Goal: Task Accomplishment & Management: Use online tool/utility

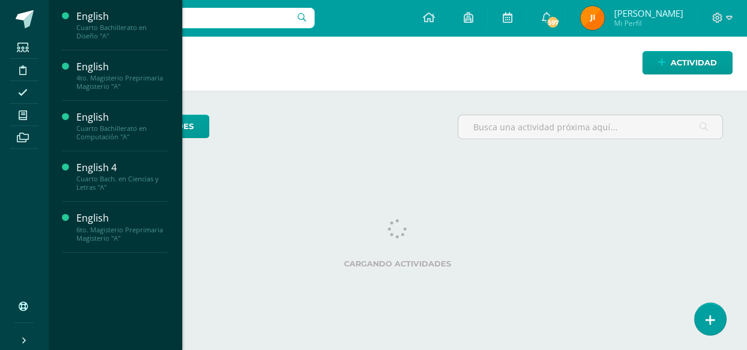
click at [102, 57] on span "Actividades" at bounding box center [113, 56] width 46 height 11
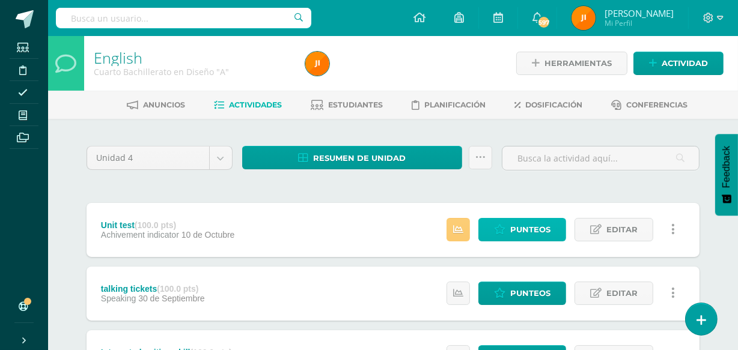
click at [522, 228] on span "Punteos" at bounding box center [530, 230] width 40 height 22
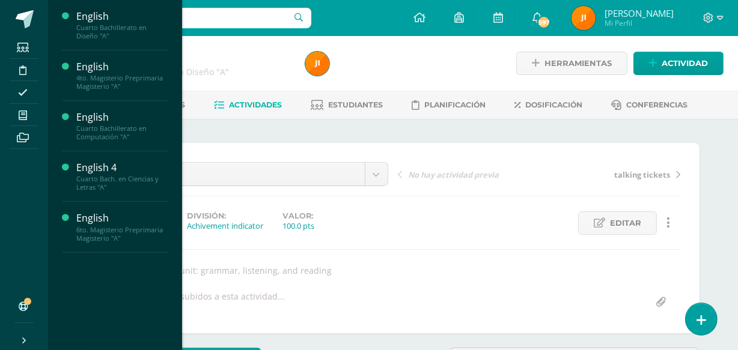
click at [106, 155] on span "Actividades" at bounding box center [113, 157] width 46 height 11
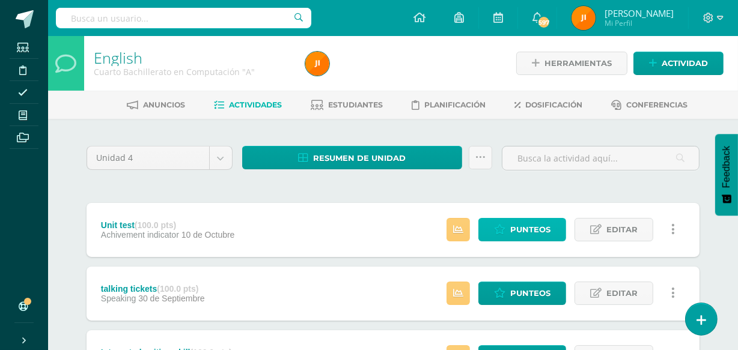
click at [522, 230] on span "Punteos" at bounding box center [530, 230] width 40 height 22
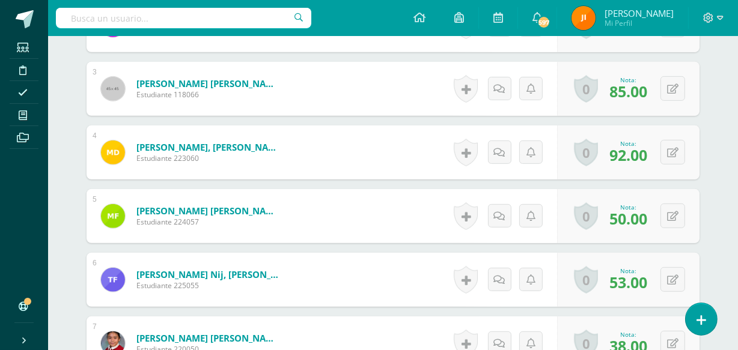
scroll to position [513, 0]
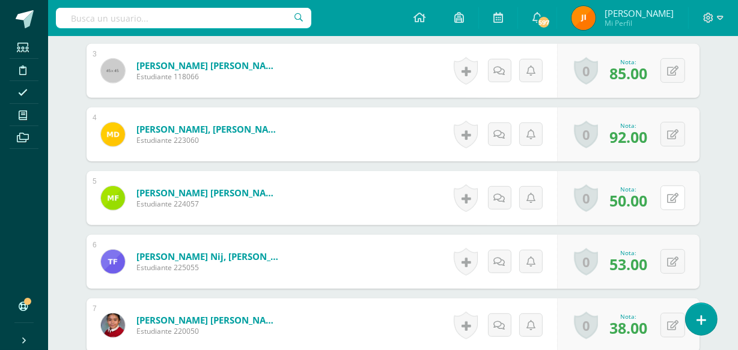
click at [669, 197] on button at bounding box center [673, 198] width 25 height 25
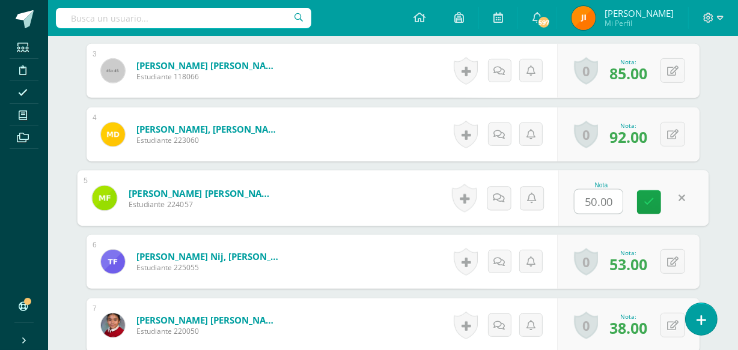
scroll to position [513, 0]
click at [598, 199] on input "50.00" at bounding box center [599, 201] width 48 height 24
type input "52.00"
click at [647, 200] on icon at bounding box center [649, 202] width 11 height 10
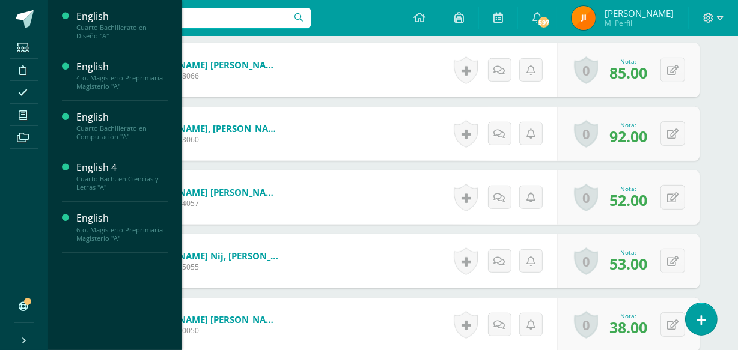
click at [103, 209] on span "Actividades" at bounding box center [113, 208] width 46 height 11
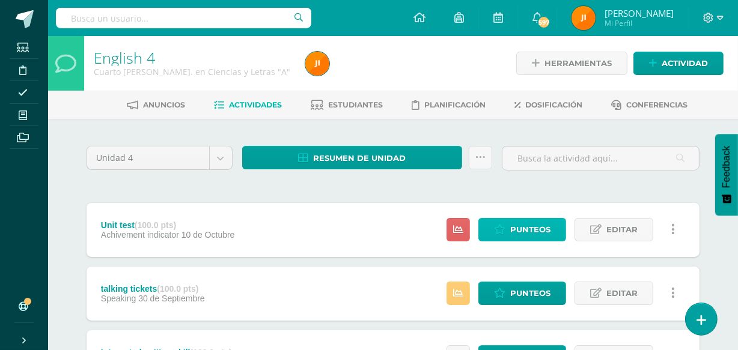
click at [531, 228] on span "Punteos" at bounding box center [530, 230] width 40 height 22
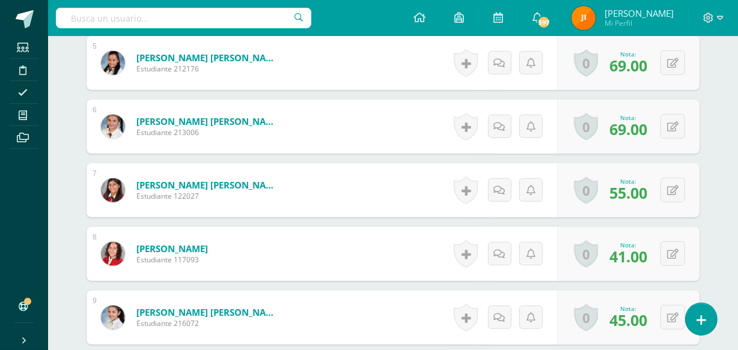
scroll to position [649, 0]
click at [677, 257] on icon at bounding box center [672, 254] width 11 height 10
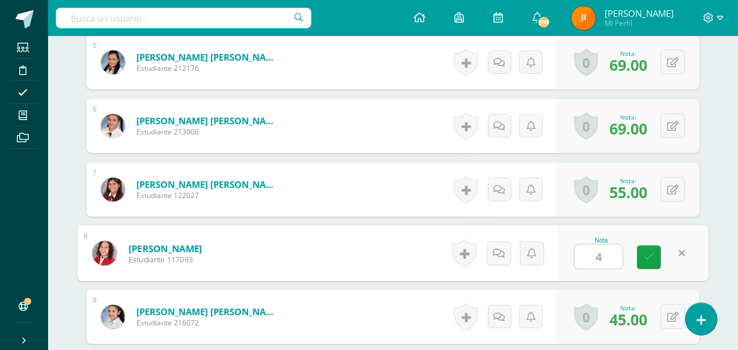
type input "48"
click at [649, 256] on icon at bounding box center [649, 258] width 11 height 10
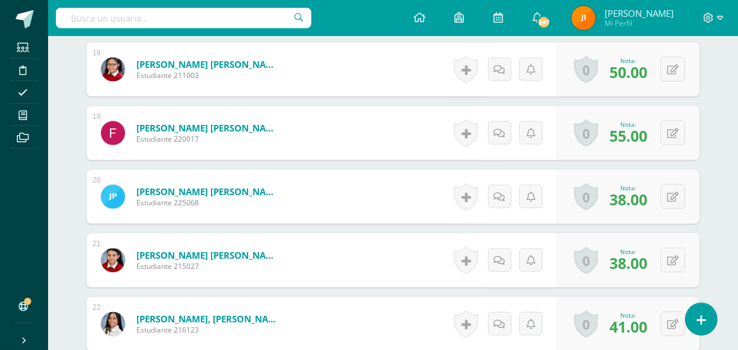
scroll to position [1474, 0]
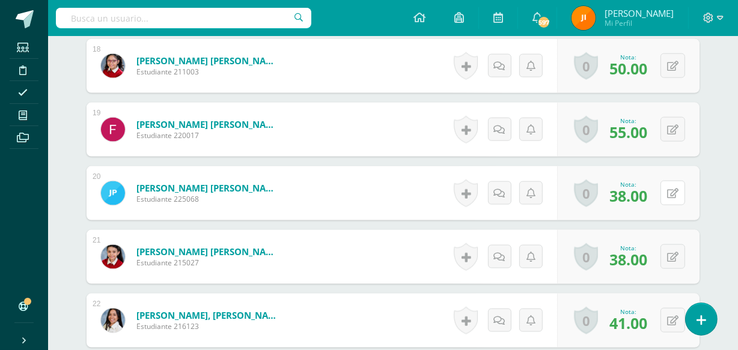
click at [675, 189] on button at bounding box center [673, 193] width 25 height 25
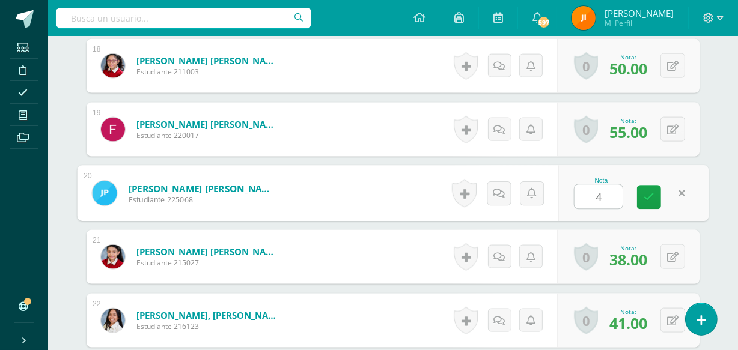
type input "49"
click at [648, 194] on icon at bounding box center [649, 197] width 11 height 10
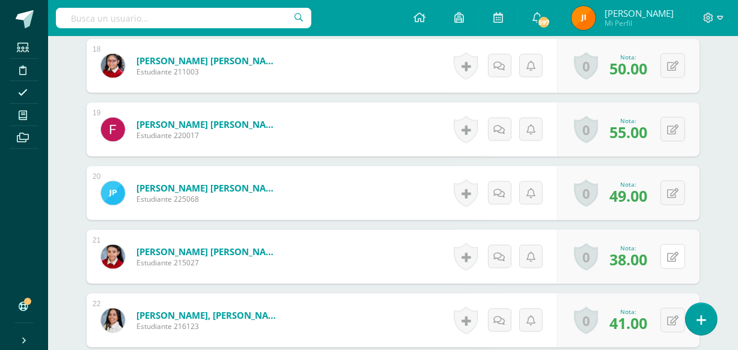
click at [672, 251] on button at bounding box center [673, 257] width 25 height 25
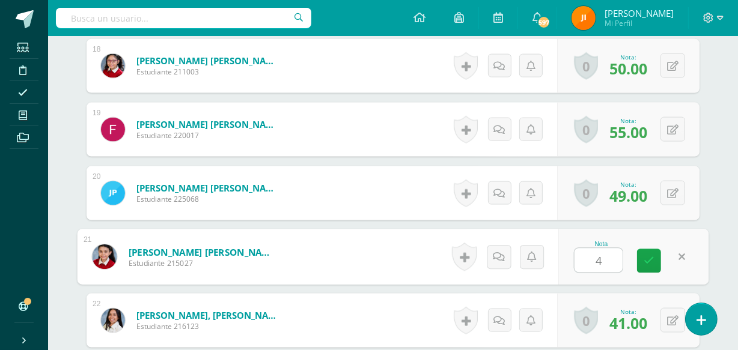
type input "46"
click at [650, 257] on icon at bounding box center [649, 261] width 11 height 10
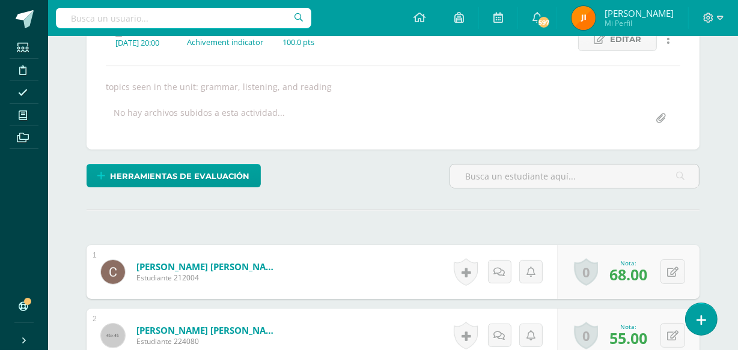
scroll to position [0, 0]
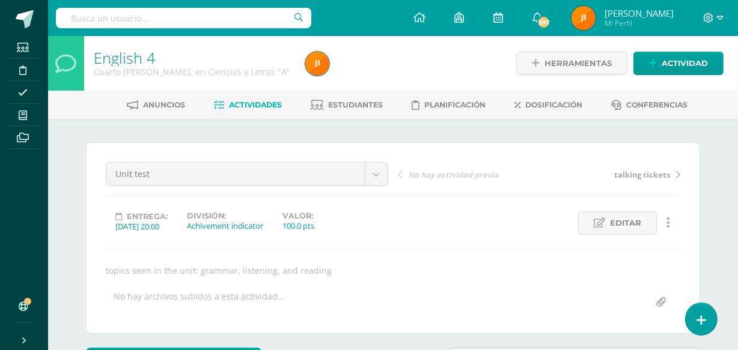
click at [361, 102] on span "Estudiantes" at bounding box center [356, 104] width 55 height 9
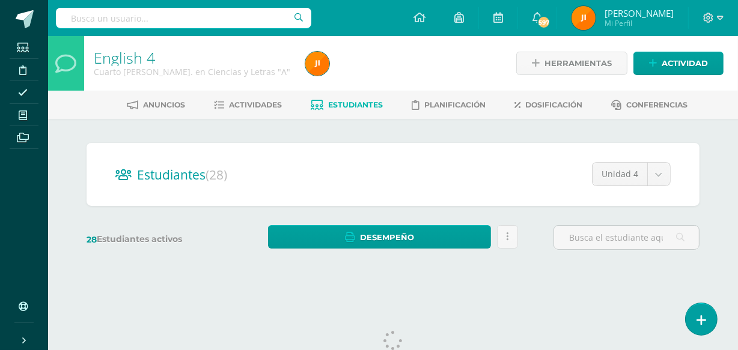
click at [354, 105] on span "Estudiantes" at bounding box center [356, 104] width 55 height 9
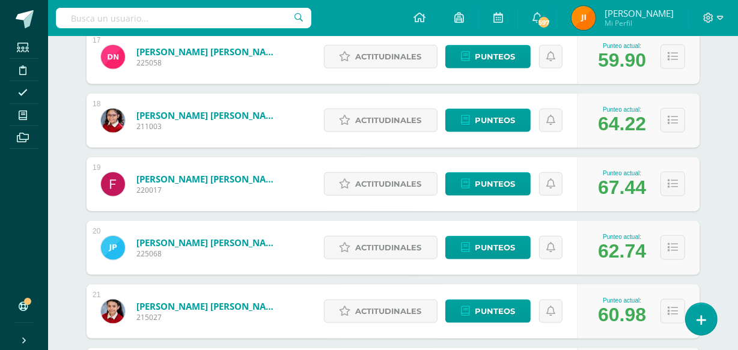
scroll to position [1263, 0]
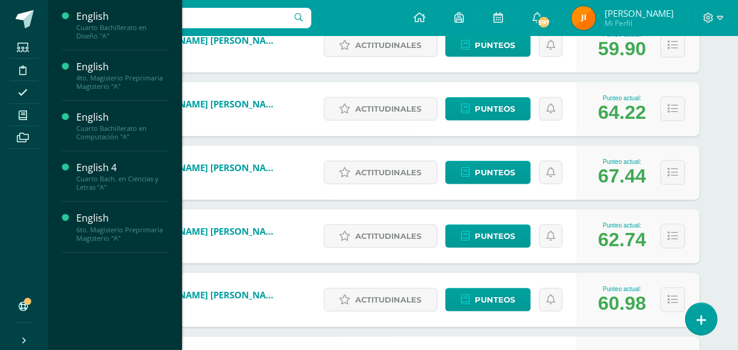
click at [112, 180] on span "Estudiantes" at bounding box center [115, 181] width 47 height 11
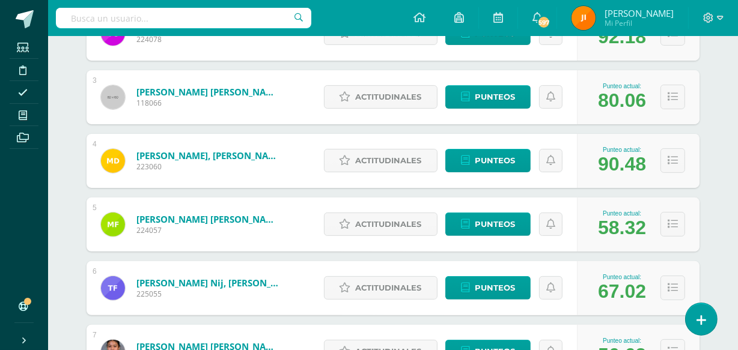
scroll to position [320, 0]
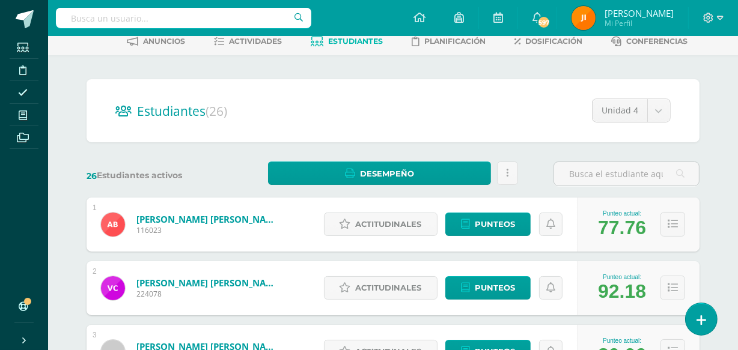
scroll to position [0, 0]
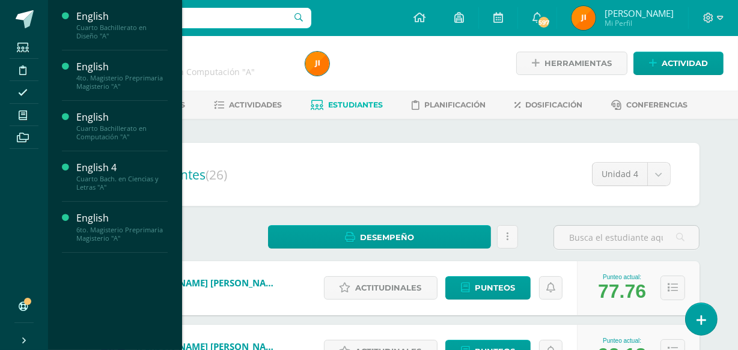
click at [105, 207] on span "Actividades" at bounding box center [113, 208] width 46 height 11
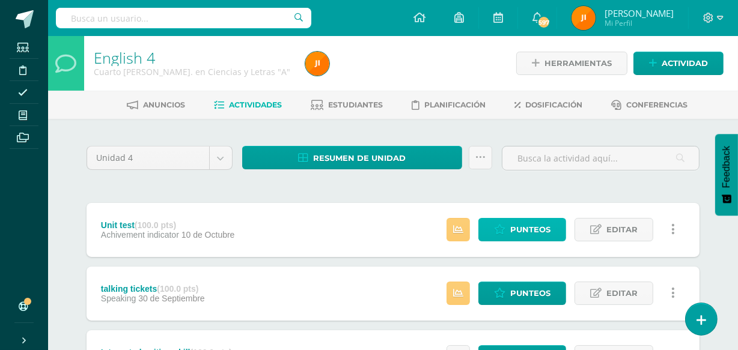
click at [524, 225] on span "Punteos" at bounding box center [530, 230] width 40 height 22
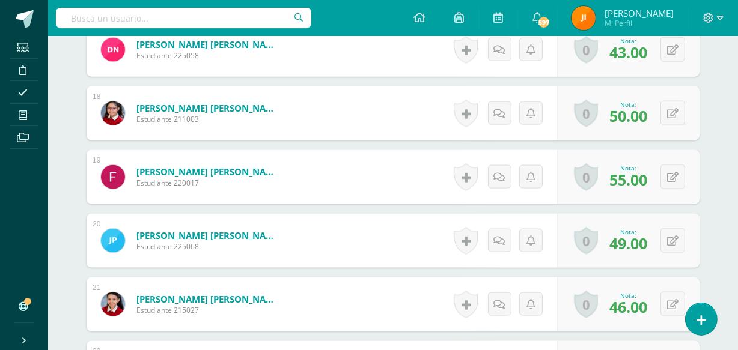
scroll to position [1434, 0]
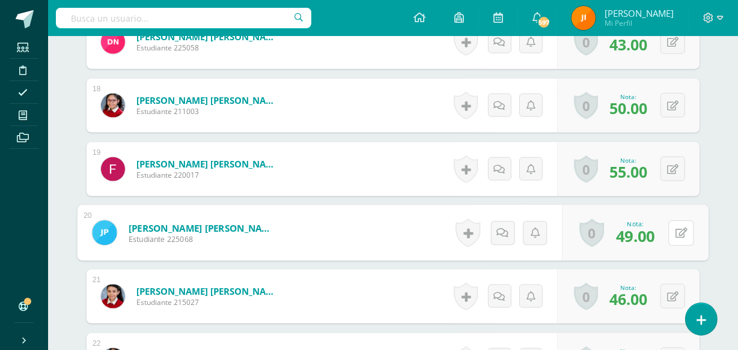
click at [673, 231] on button at bounding box center [681, 233] width 25 height 25
type input "45"
click at [648, 238] on icon at bounding box center [649, 237] width 11 height 10
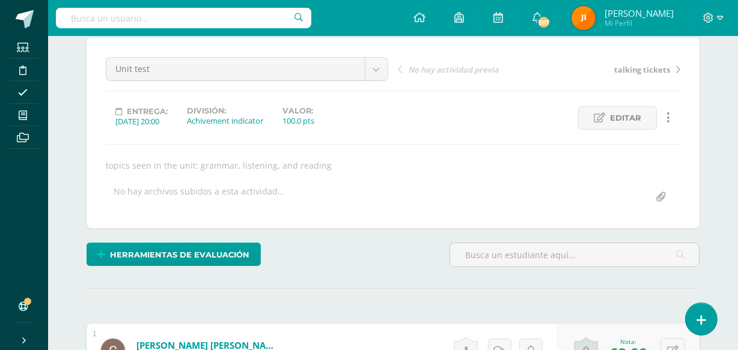
scroll to position [0, 0]
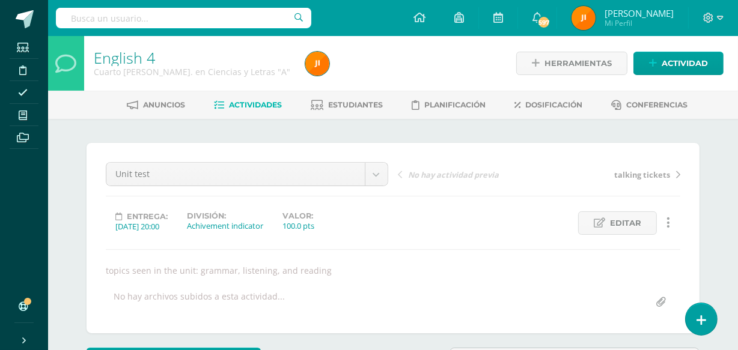
click at [361, 103] on span "Estudiantes" at bounding box center [356, 104] width 55 height 9
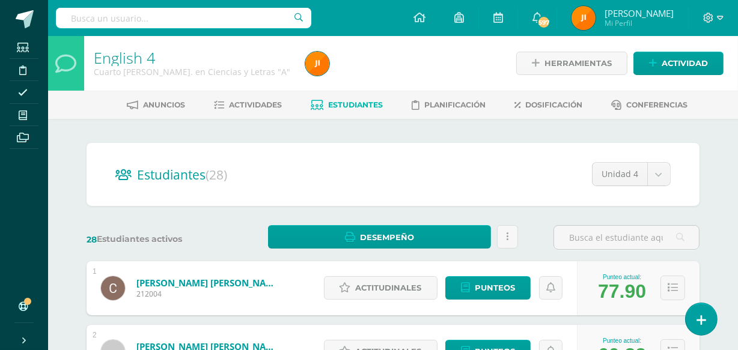
click at [242, 105] on span "Actividades" at bounding box center [256, 104] width 53 height 9
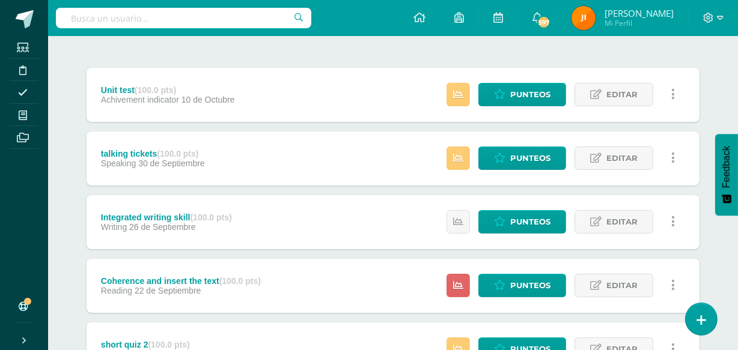
scroll to position [60, 0]
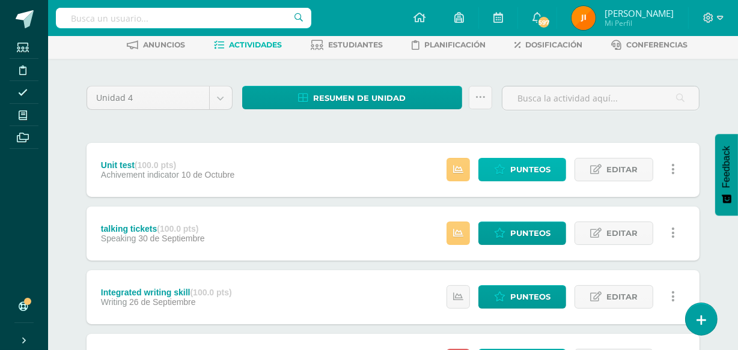
click at [525, 168] on span "Punteos" at bounding box center [530, 170] width 40 height 22
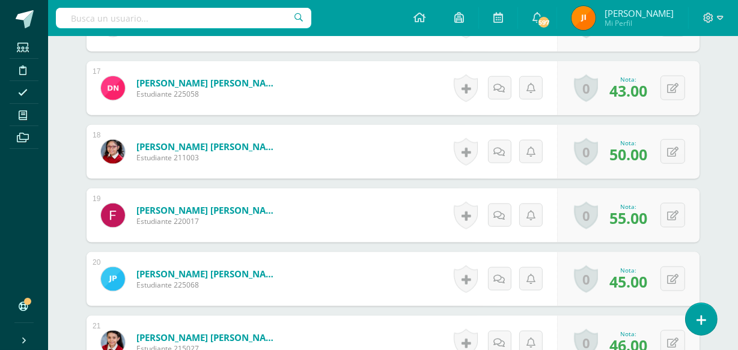
scroll to position [1391, 0]
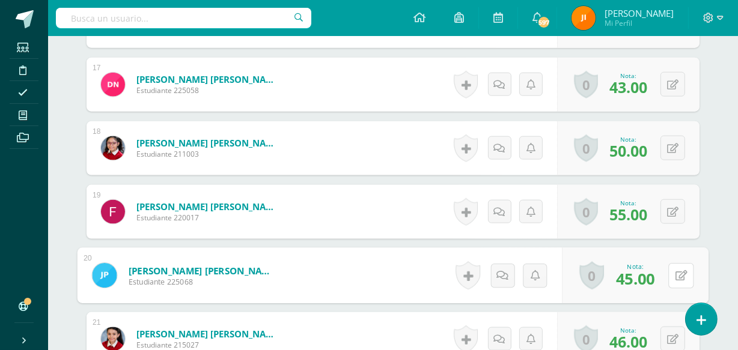
click at [676, 275] on icon at bounding box center [682, 276] width 12 height 10
type input "40"
click at [650, 278] on icon at bounding box center [649, 280] width 11 height 10
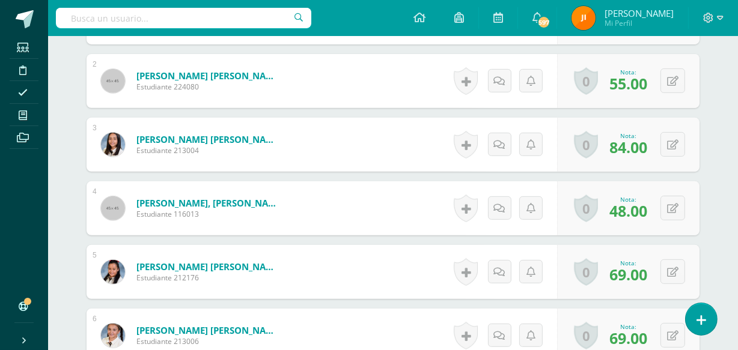
scroll to position [0, 0]
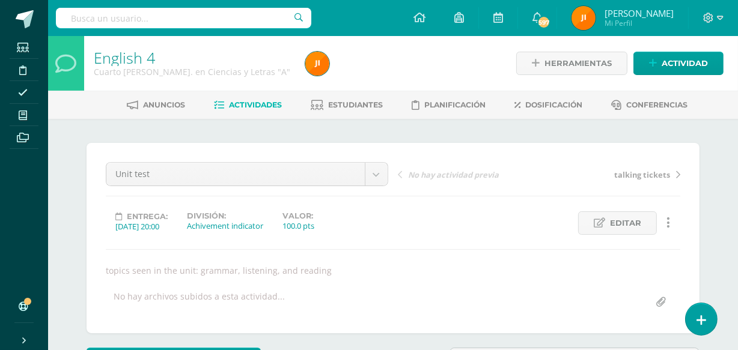
click at [350, 102] on span "Estudiantes" at bounding box center [356, 104] width 55 height 9
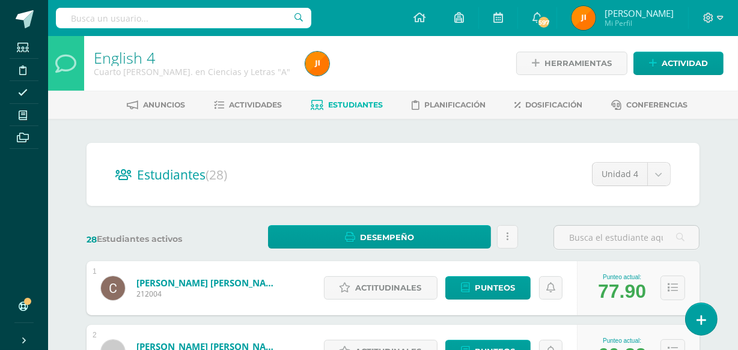
click at [249, 102] on span "Actividades" at bounding box center [256, 104] width 53 height 9
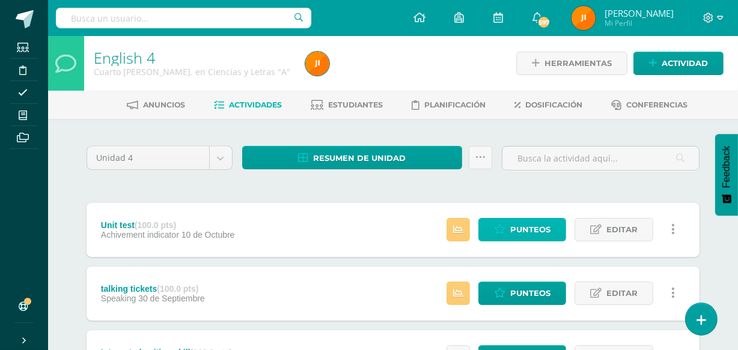
click at [527, 233] on span "Punteos" at bounding box center [530, 230] width 40 height 22
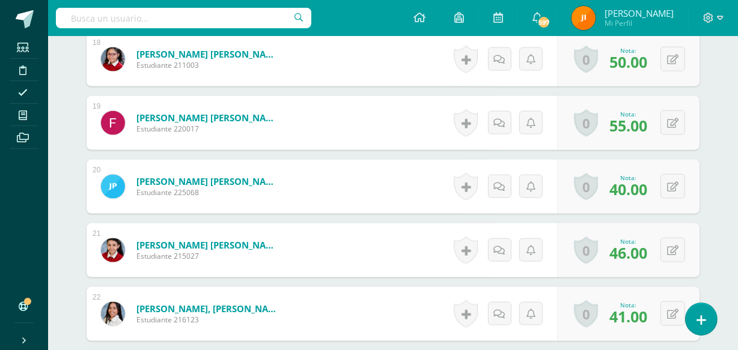
scroll to position [1542, 0]
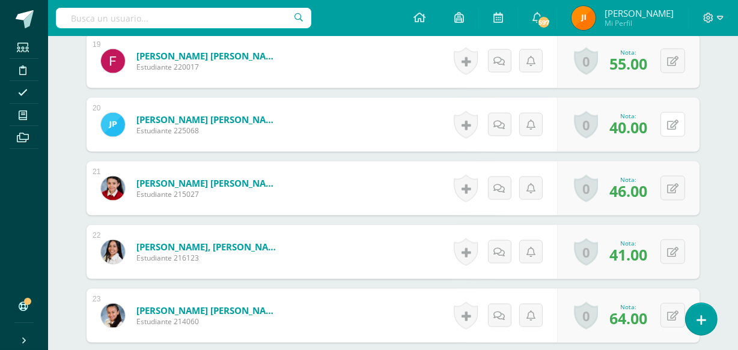
click at [669, 124] on button at bounding box center [673, 124] width 25 height 25
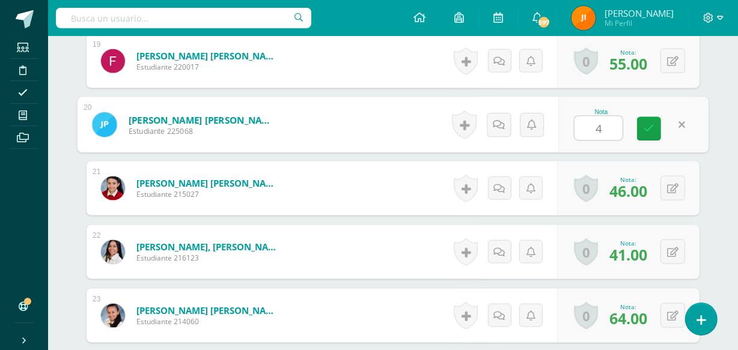
type input "43"
click at [646, 126] on icon at bounding box center [649, 129] width 11 height 10
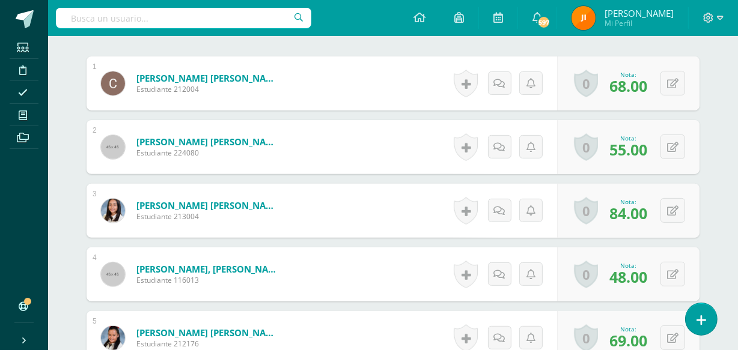
scroll to position [0, 0]
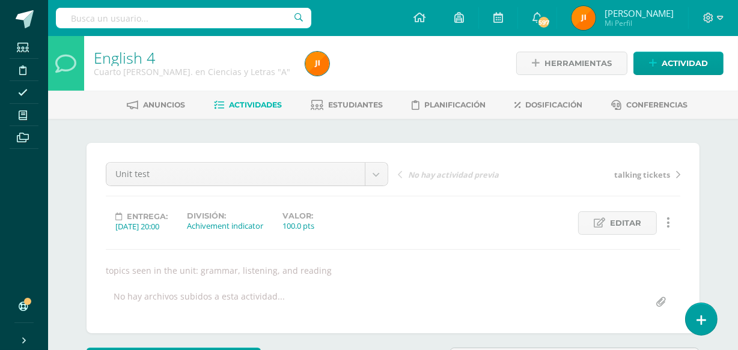
click at [346, 103] on span "Estudiantes" at bounding box center [356, 104] width 55 height 9
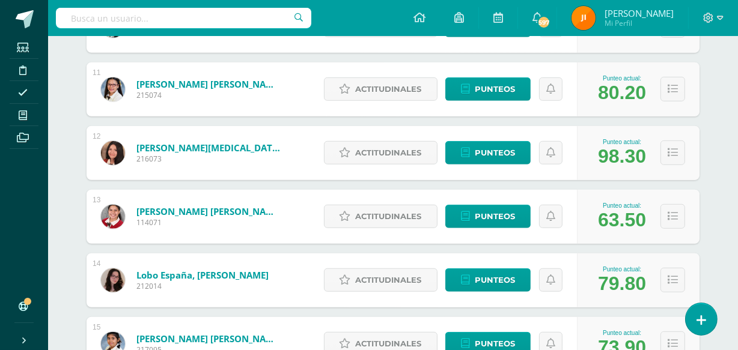
scroll to position [849, 0]
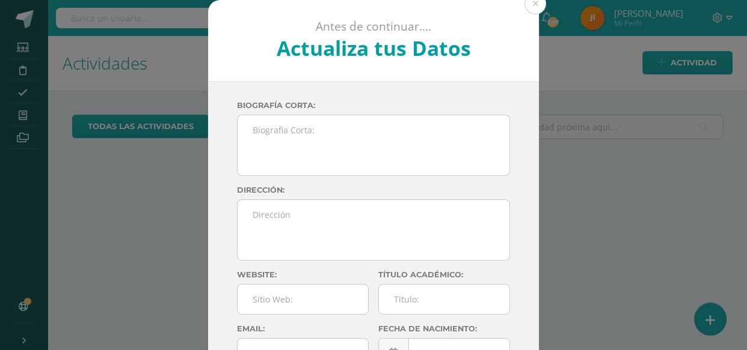
click at [528, 5] on button at bounding box center [535, 4] width 22 height 22
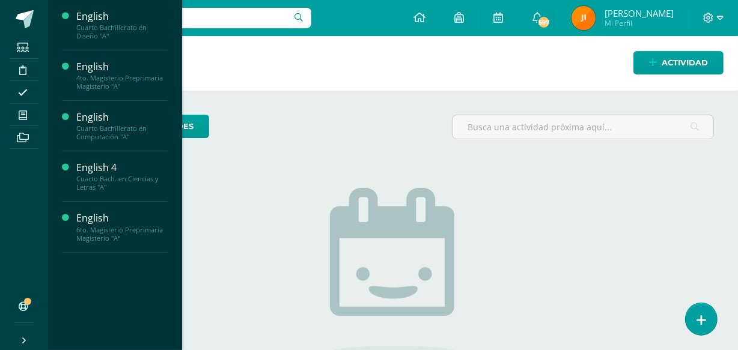
click at [103, 54] on span "Actividades" at bounding box center [113, 56] width 46 height 11
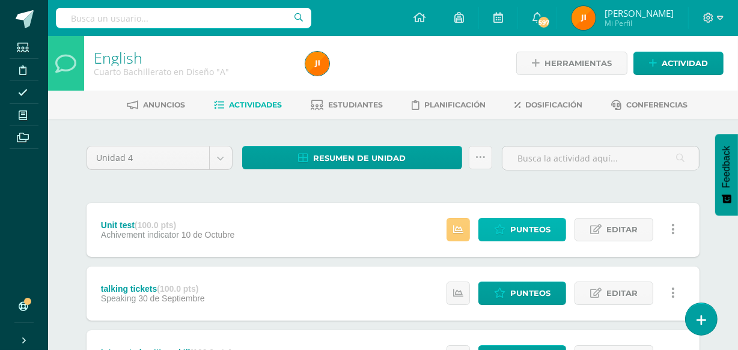
click at [522, 226] on span "Punteos" at bounding box center [530, 230] width 40 height 22
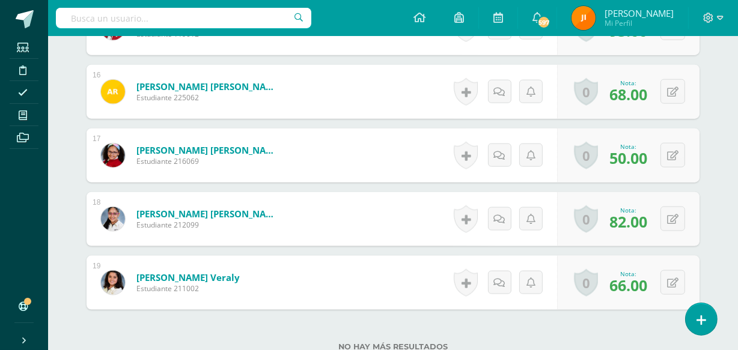
scroll to position [1324, 0]
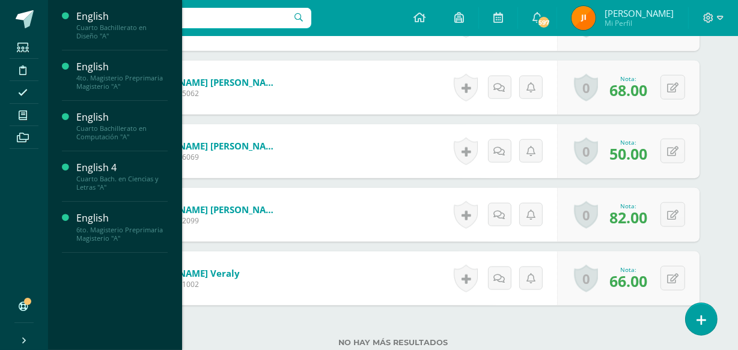
click at [105, 155] on span "Actividades" at bounding box center [113, 157] width 46 height 11
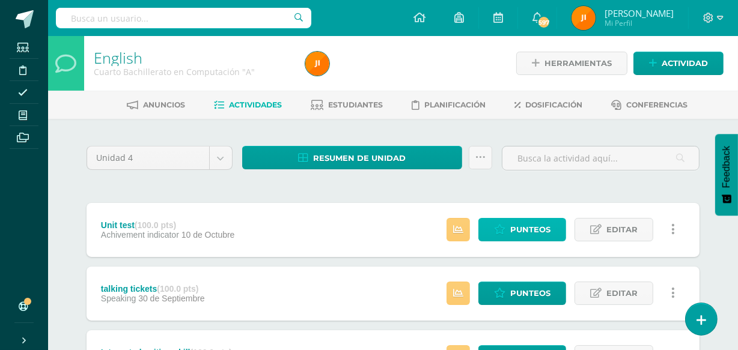
click at [518, 227] on span "Punteos" at bounding box center [530, 230] width 40 height 22
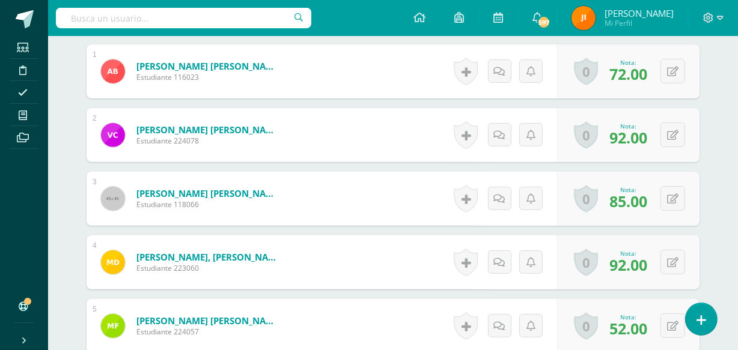
scroll to position [385, 0]
click at [698, 259] on div "0 [GEOGRAPHIC_DATA] Logros obtenidos Aún no hay logros agregados Nota: 92.00" at bounding box center [628, 262] width 142 height 54
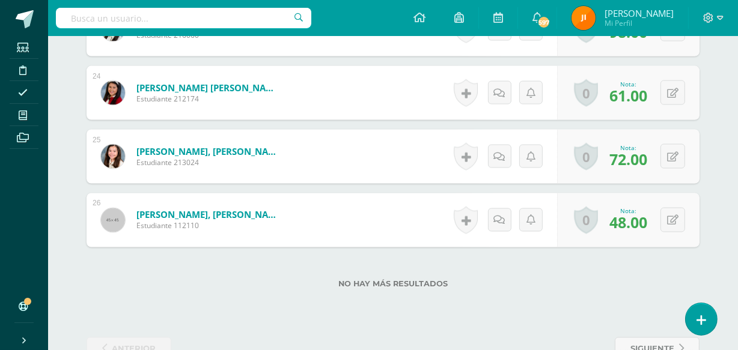
scroll to position [1830, 0]
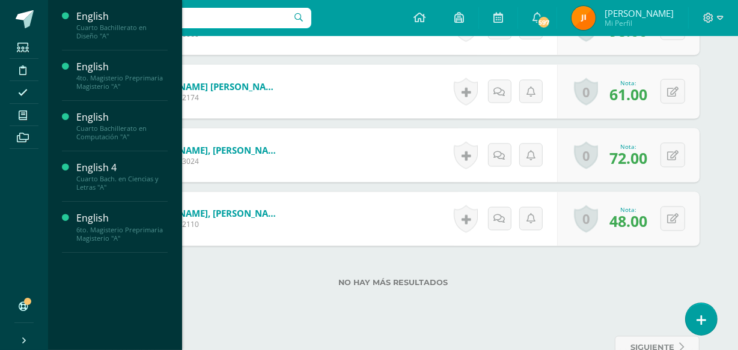
click at [100, 206] on span "Actividades" at bounding box center [113, 208] width 46 height 11
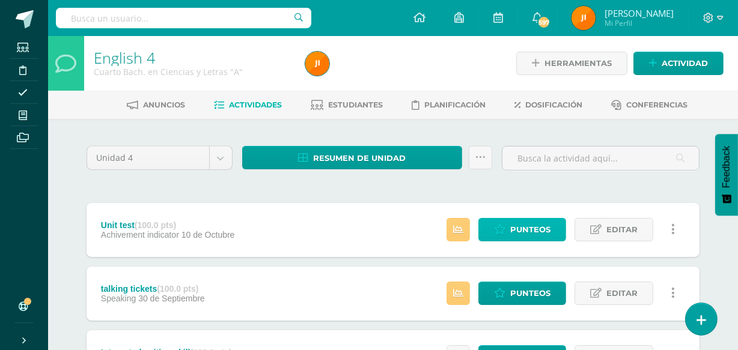
click at [525, 227] on span "Punteos" at bounding box center [530, 230] width 40 height 22
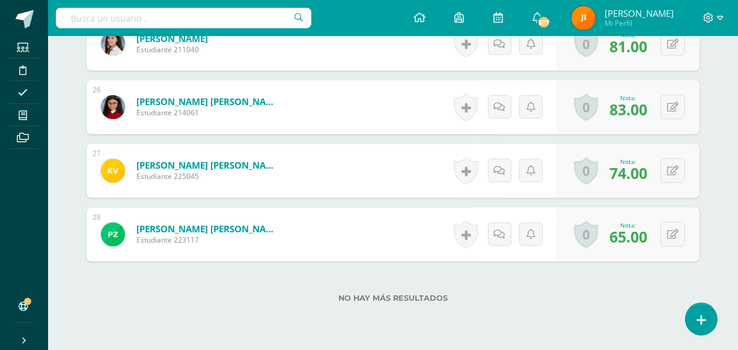
scroll to position [1946, 0]
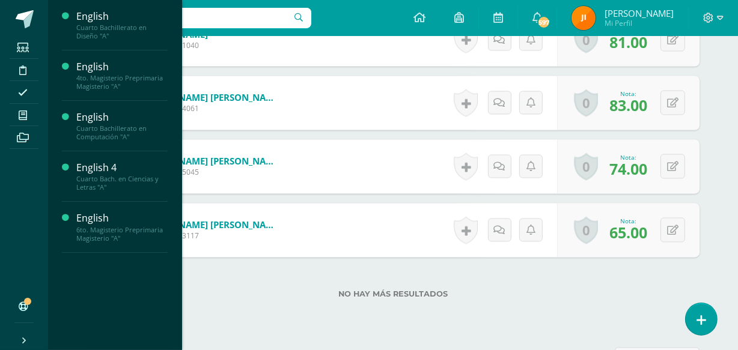
click at [108, 208] on span "Actividades" at bounding box center [113, 208] width 46 height 11
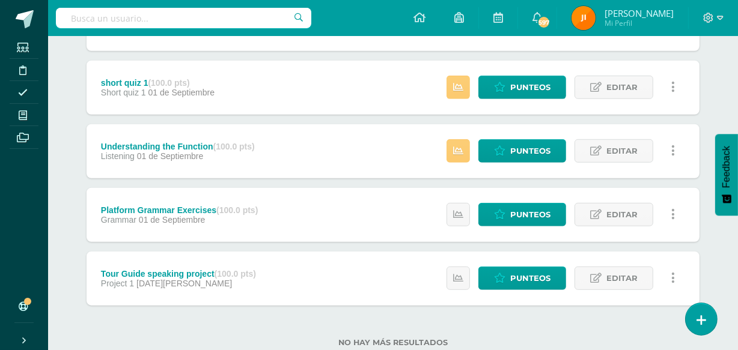
scroll to position [878, 0]
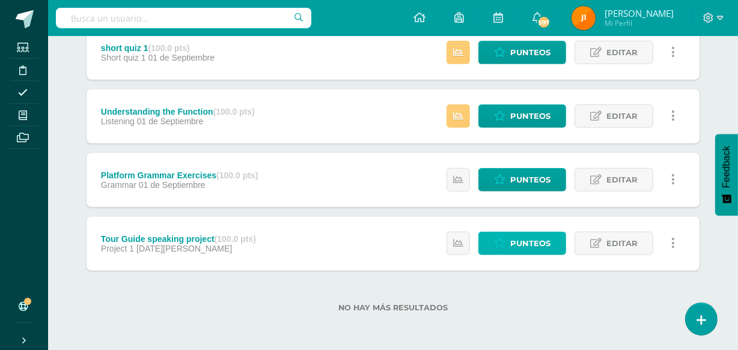
click at [520, 240] on span "Punteos" at bounding box center [530, 244] width 40 height 22
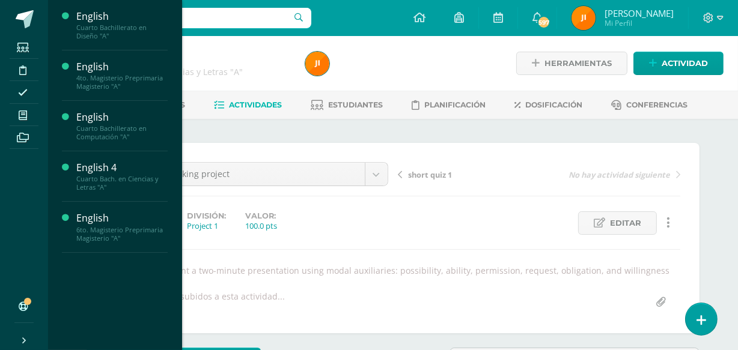
click at [105, 179] on span "Estudiantes" at bounding box center [115, 181] width 47 height 11
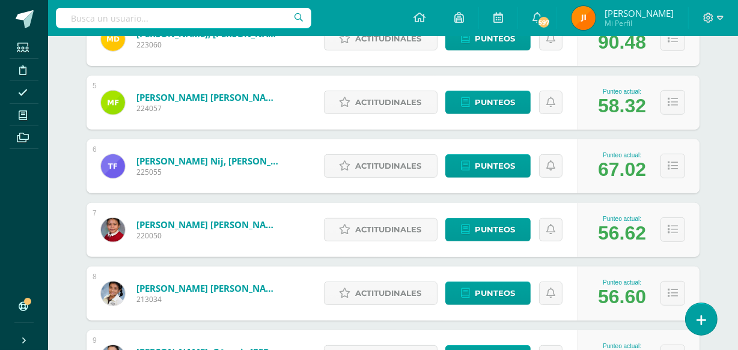
scroll to position [441, 0]
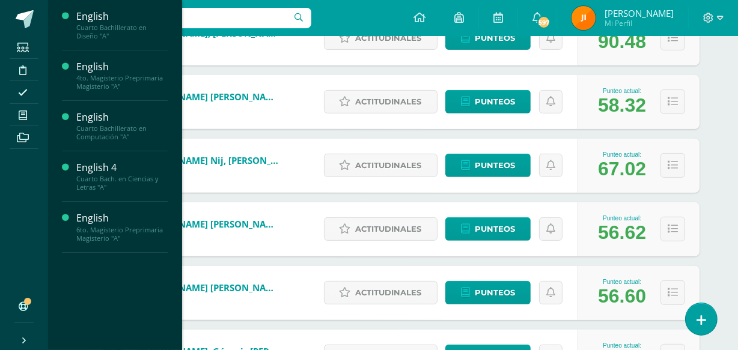
click at [106, 79] on span "Estudiantes" at bounding box center [115, 80] width 47 height 11
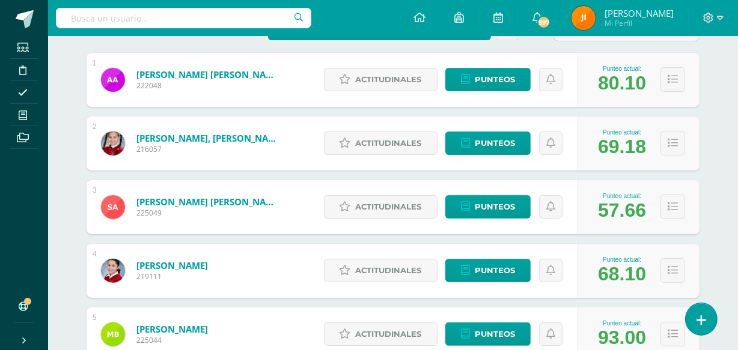
scroll to position [212, 0]
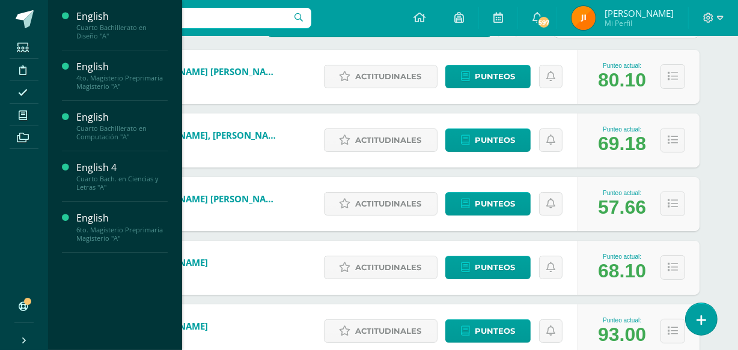
click at [108, 233] on span "Estudiantes" at bounding box center [115, 231] width 47 height 11
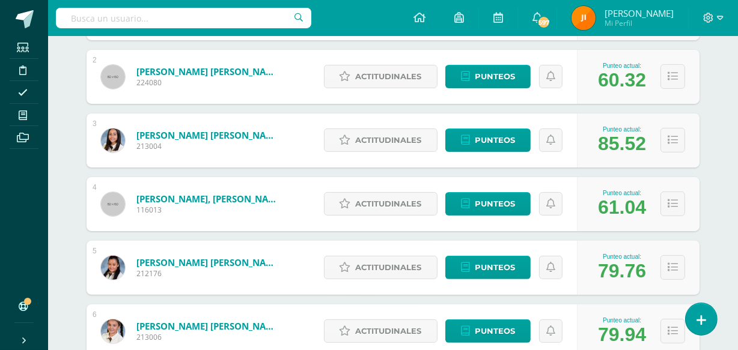
scroll to position [1656, 0]
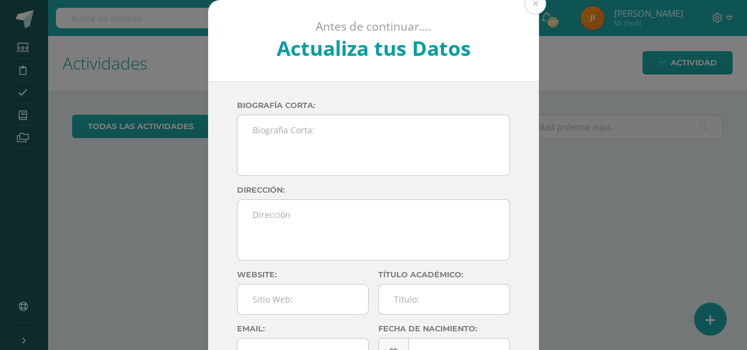
click at [529, 3] on button at bounding box center [535, 4] width 22 height 22
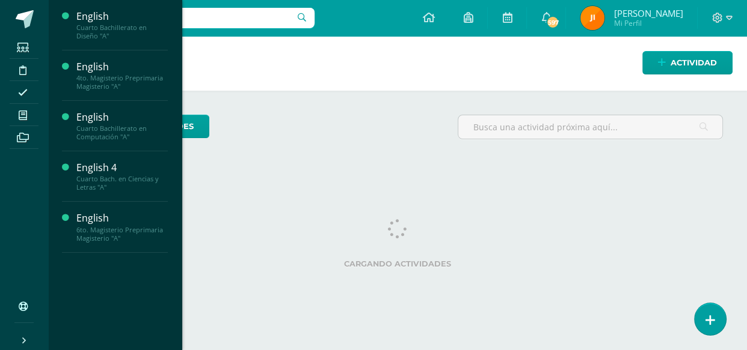
click at [112, 52] on span "Actividades" at bounding box center [113, 56] width 46 height 11
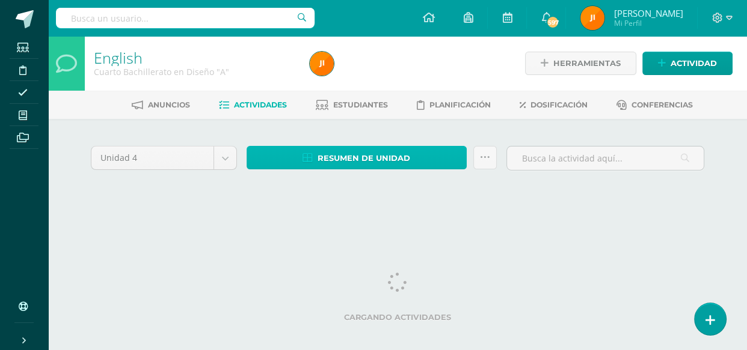
click at [366, 161] on span "Resumen de unidad" at bounding box center [363, 158] width 93 height 22
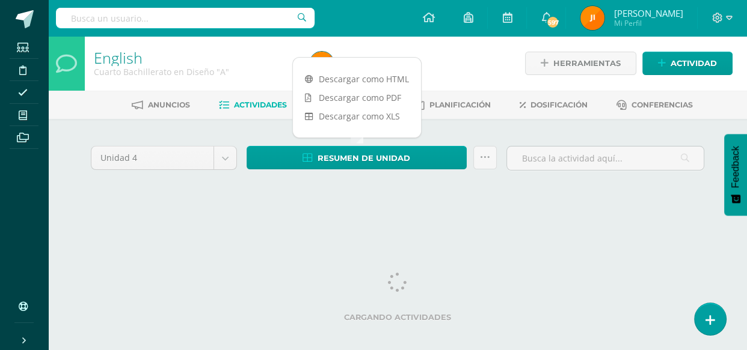
click at [361, 76] on link "Descargar como HTML" at bounding box center [357, 79] width 128 height 19
